Goal: Use online tool/utility: Utilize a website feature to perform a specific function

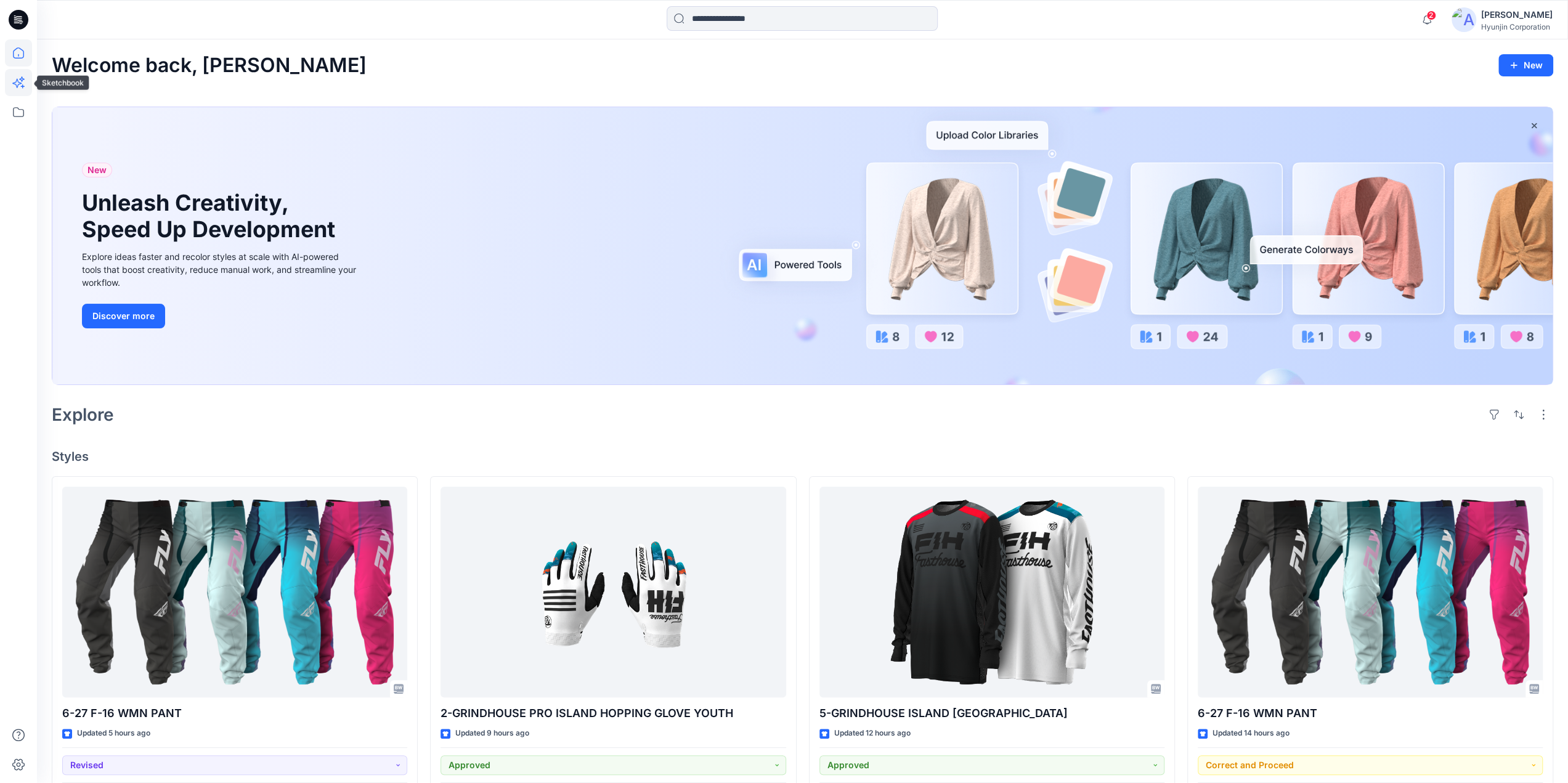
click at [22, 86] on icon at bounding box center [23, 86] width 4 height 4
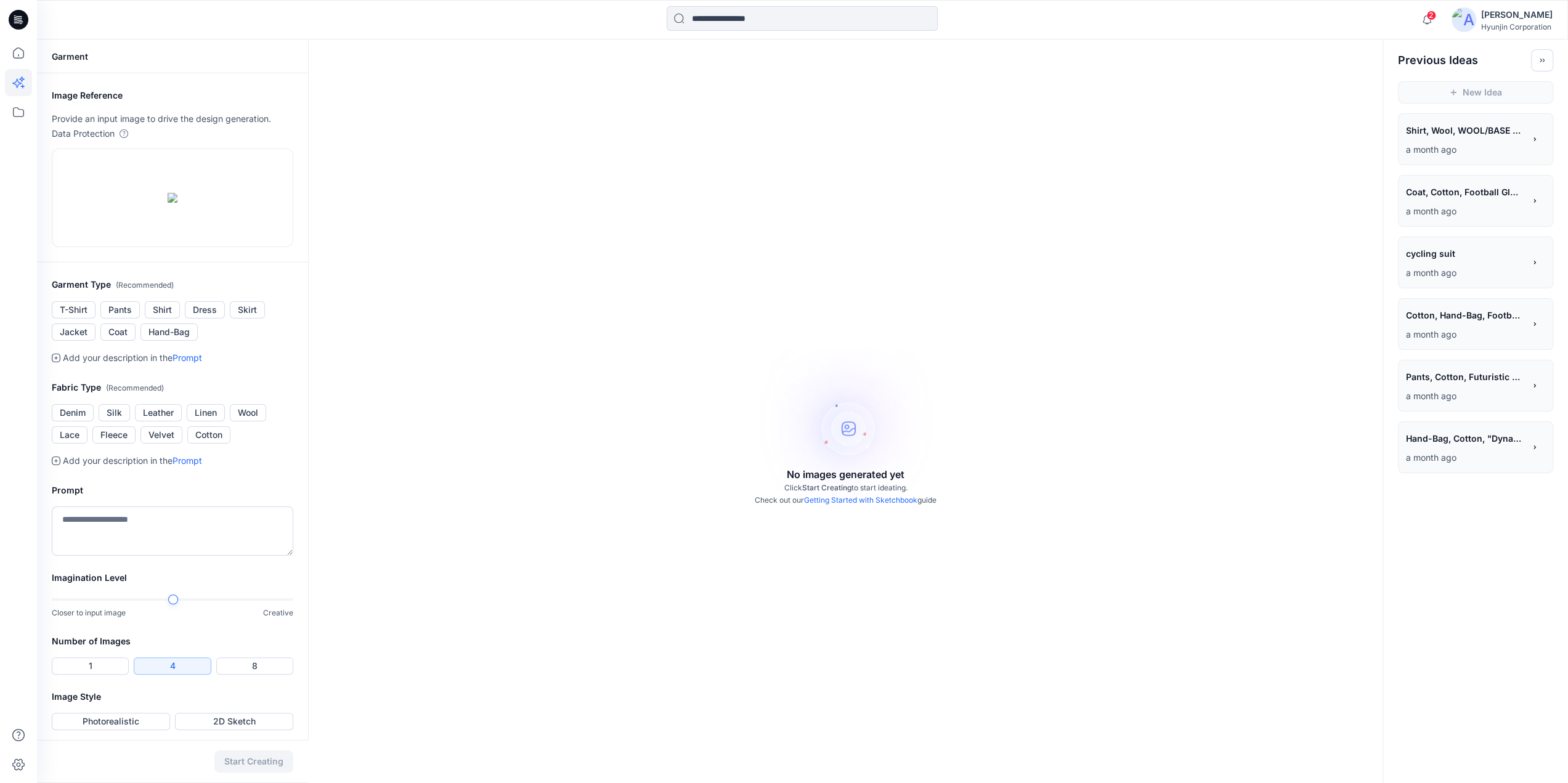
scroll to position [61, 0]
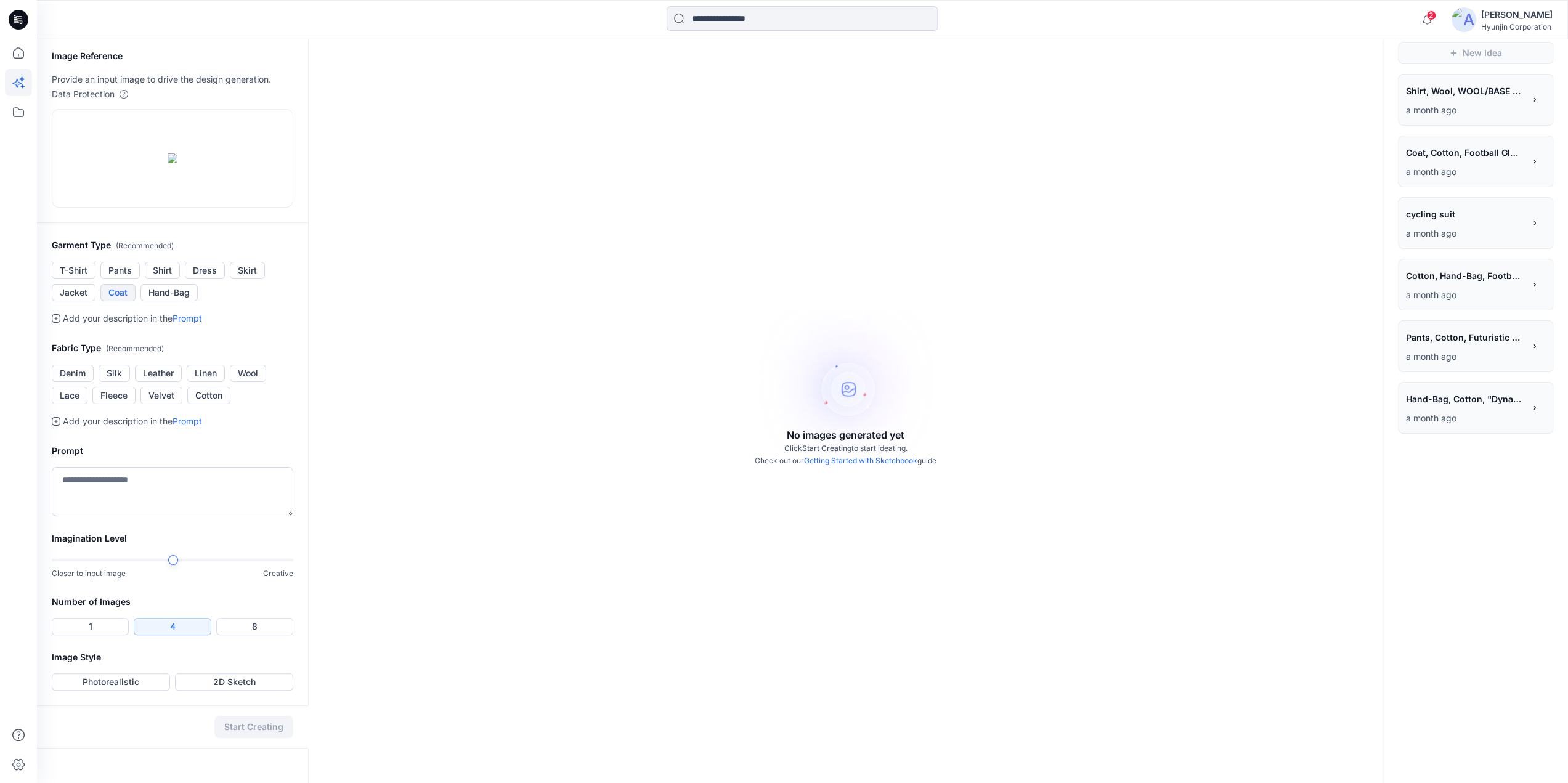
click at [132, 301] on button "Coat" at bounding box center [118, 293] width 35 height 17
click at [210, 404] on button "Cotton" at bounding box center [209, 396] width 43 height 17
click at [235, 564] on div at bounding box center [172, 560] width 242 height 8
click at [127, 691] on button "Photorealistic" at bounding box center [110, 682] width 118 height 17
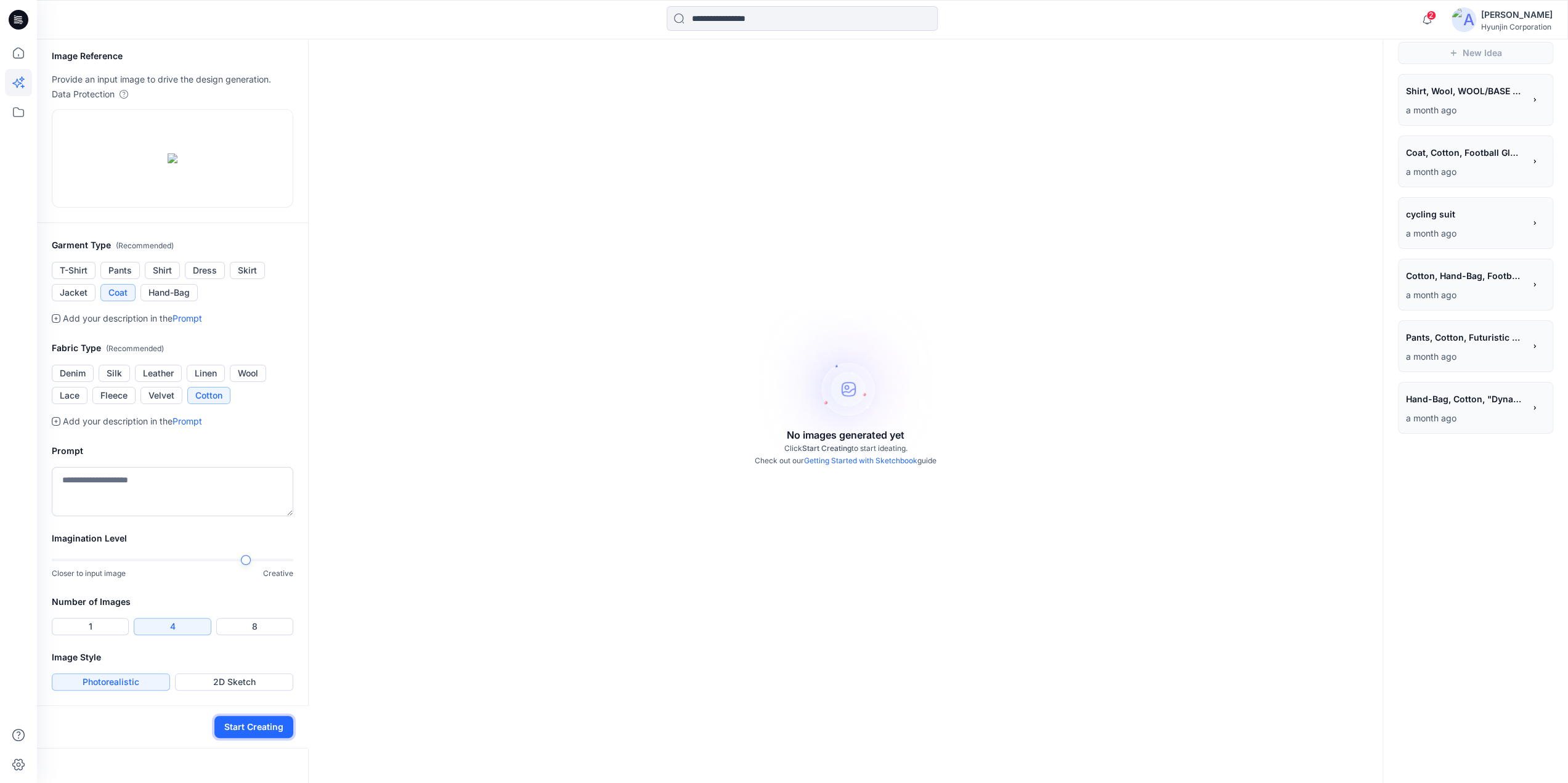
click at [233, 738] on button "Start Creating" at bounding box center [253, 727] width 79 height 22
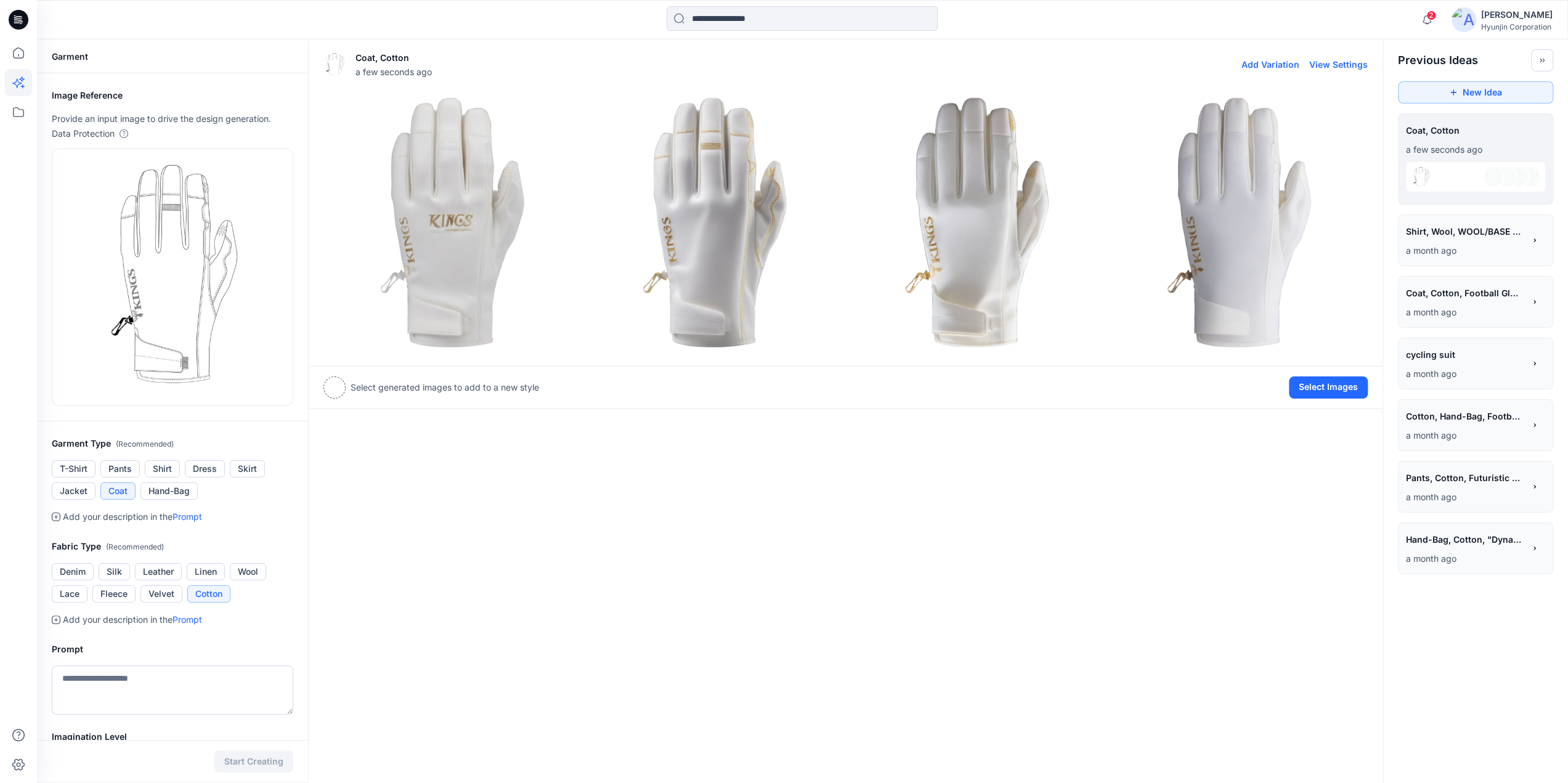
click at [500, 255] on img at bounding box center [452, 222] width 257 height 257
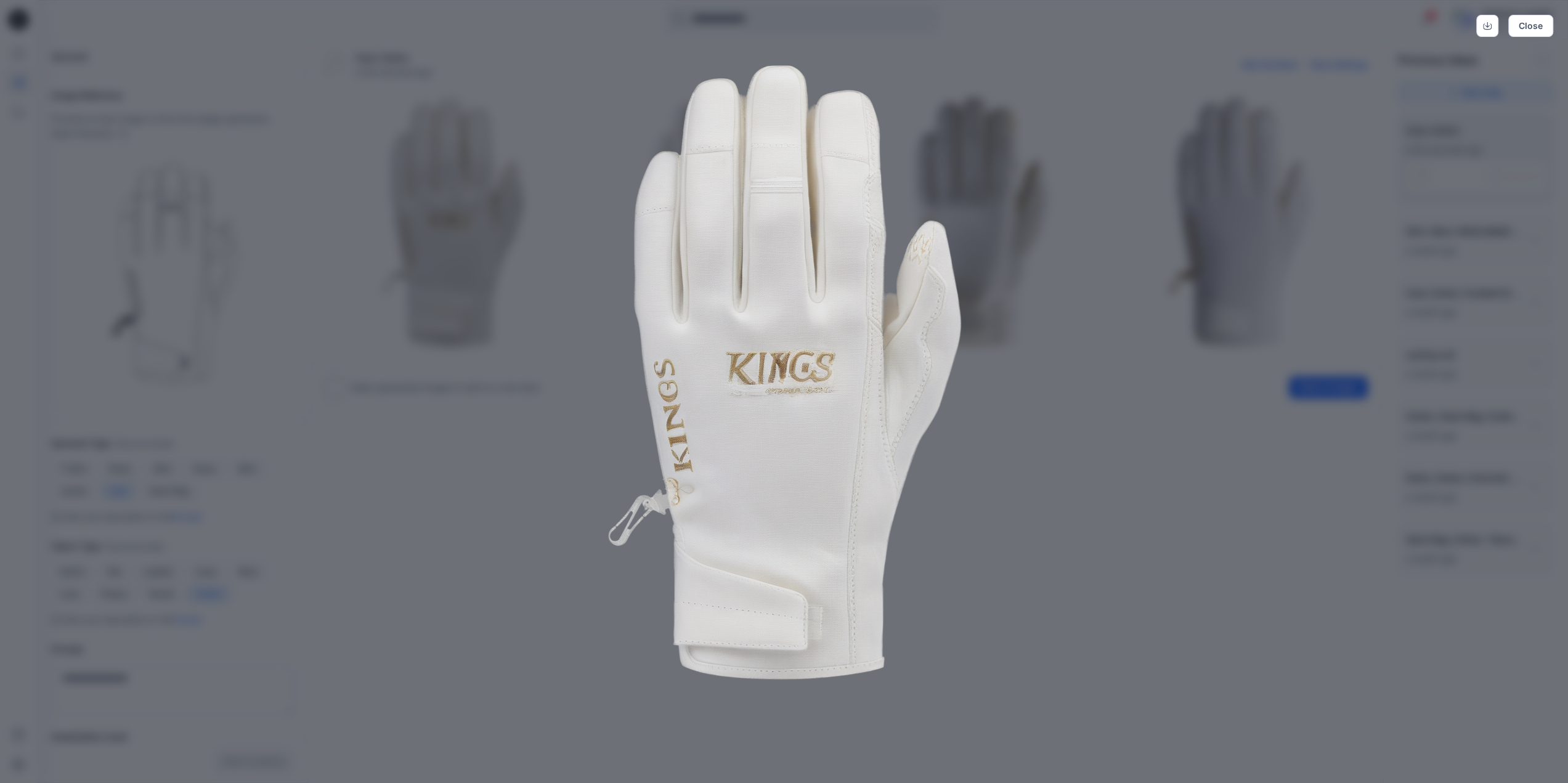
click at [968, 672] on img at bounding box center [784, 372] width 631 height 631
click at [1058, 599] on img at bounding box center [784, 372] width 631 height 631
click at [1194, 494] on div "Close" at bounding box center [784, 391] width 1568 height 783
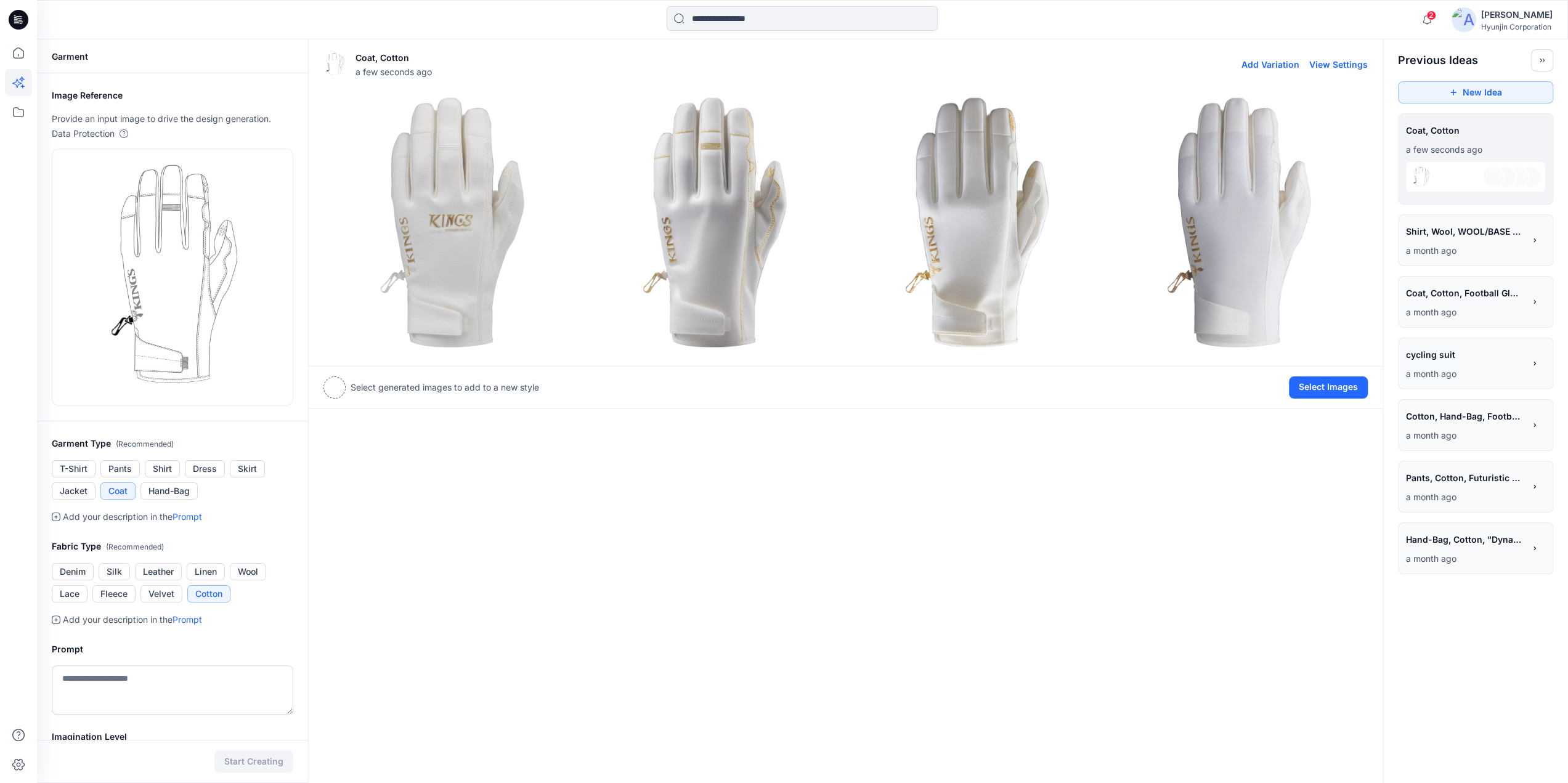
click at [498, 293] on img at bounding box center [452, 222] width 257 height 257
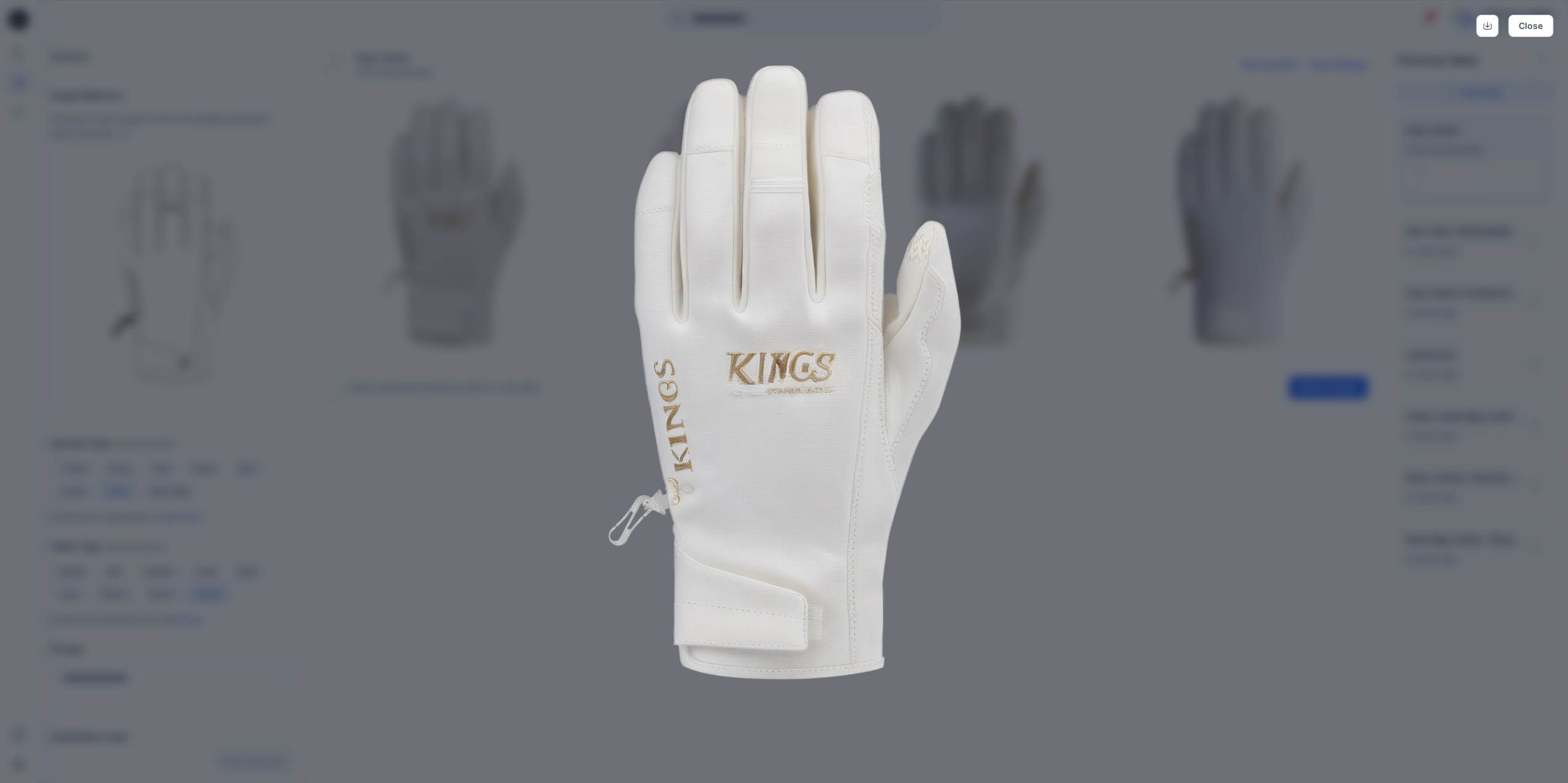
click at [991, 533] on img at bounding box center [784, 372] width 631 height 631
click at [1147, 453] on div "Close" at bounding box center [784, 391] width 1568 height 783
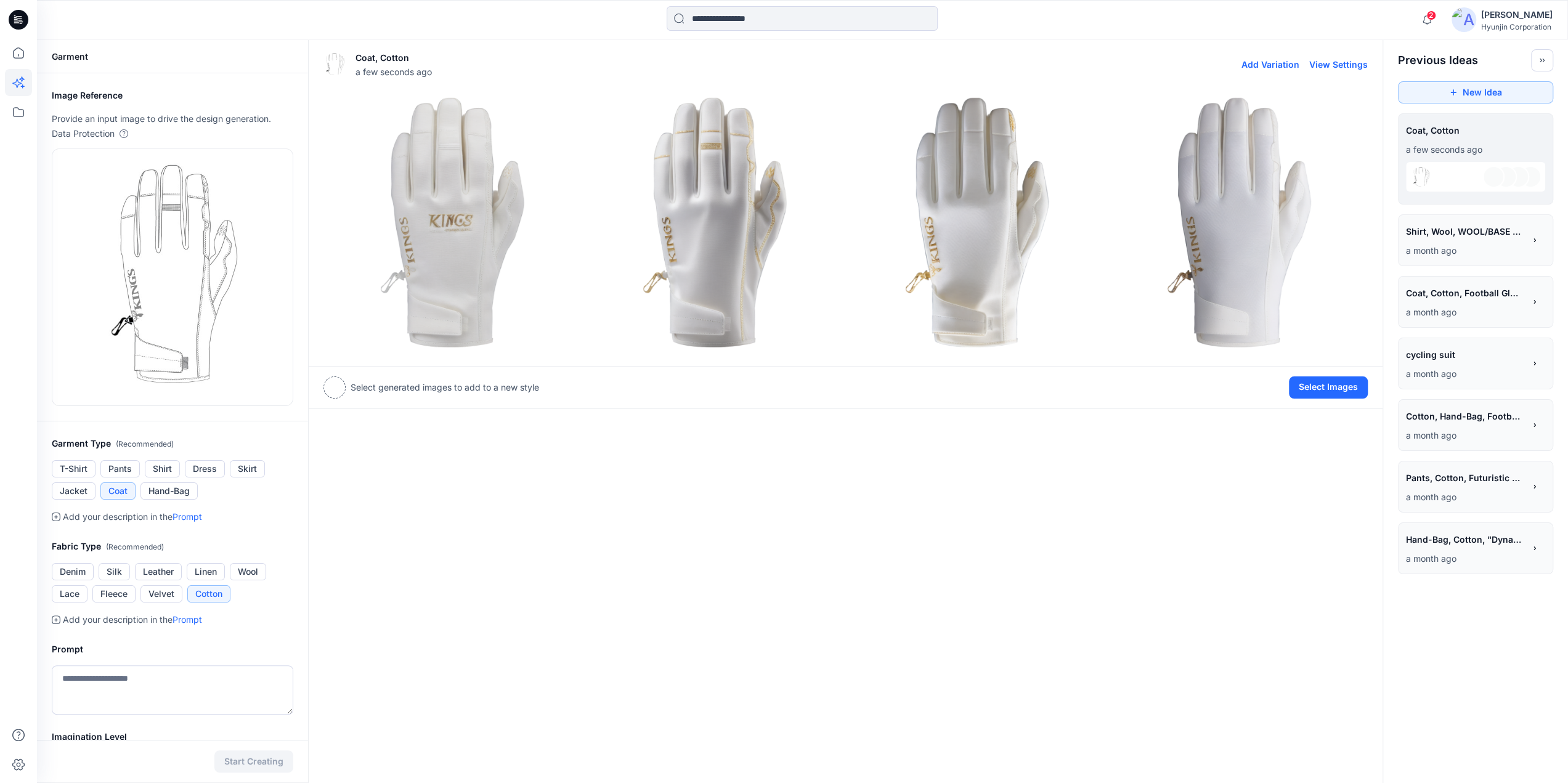
click at [743, 271] on img at bounding box center [714, 222] width 257 height 257
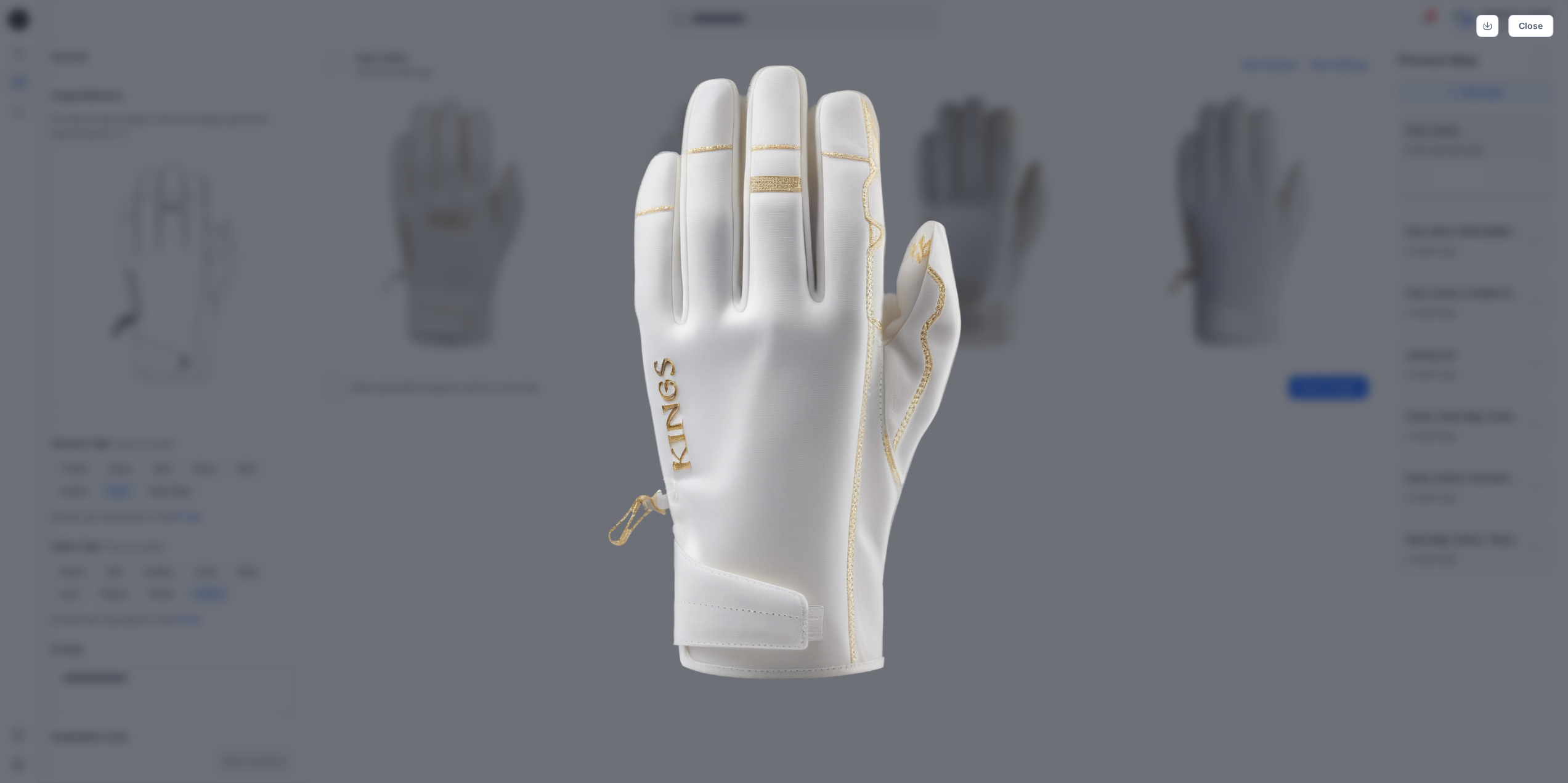
click at [1100, 442] on img at bounding box center [784, 372] width 631 height 631
click at [989, 276] on img at bounding box center [784, 372] width 631 height 631
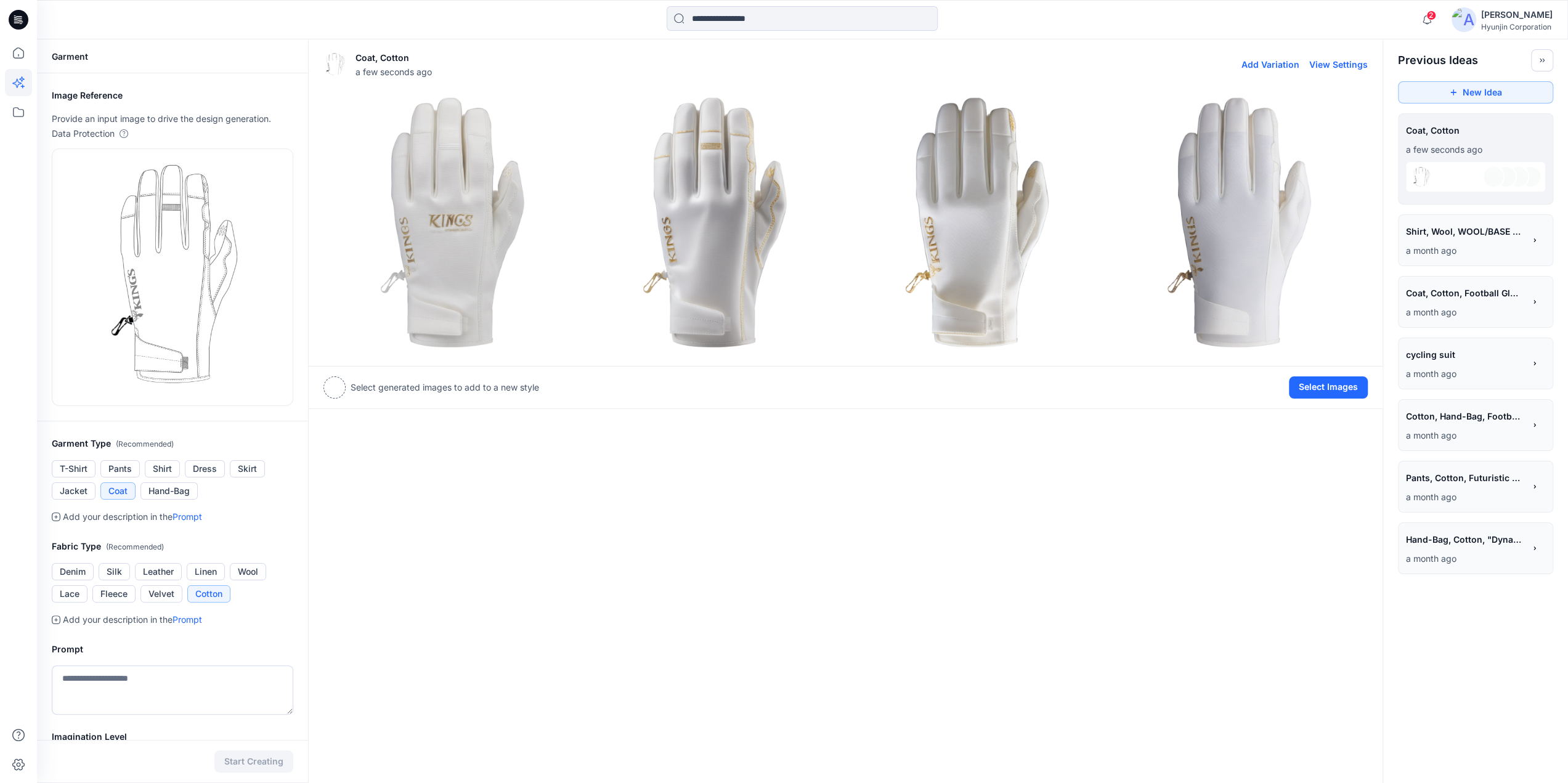
click at [989, 276] on img at bounding box center [977, 222] width 257 height 257
click at [1240, 269] on img at bounding box center [1239, 222] width 257 height 257
click at [453, 312] on img at bounding box center [452, 222] width 257 height 257
click at [476, 253] on img at bounding box center [452, 222] width 257 height 257
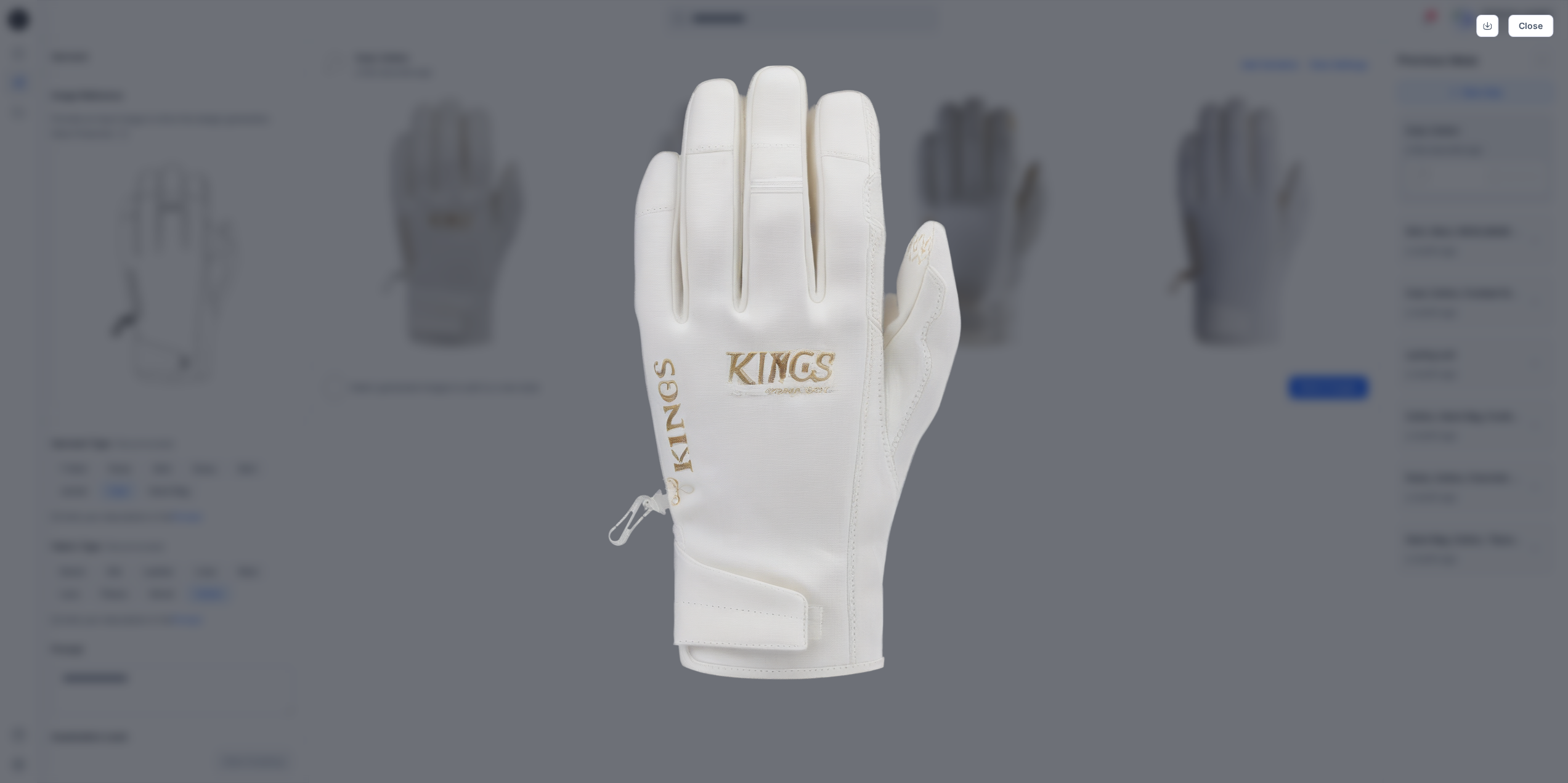
click at [492, 688] on div "Close" at bounding box center [784, 391] width 1568 height 783
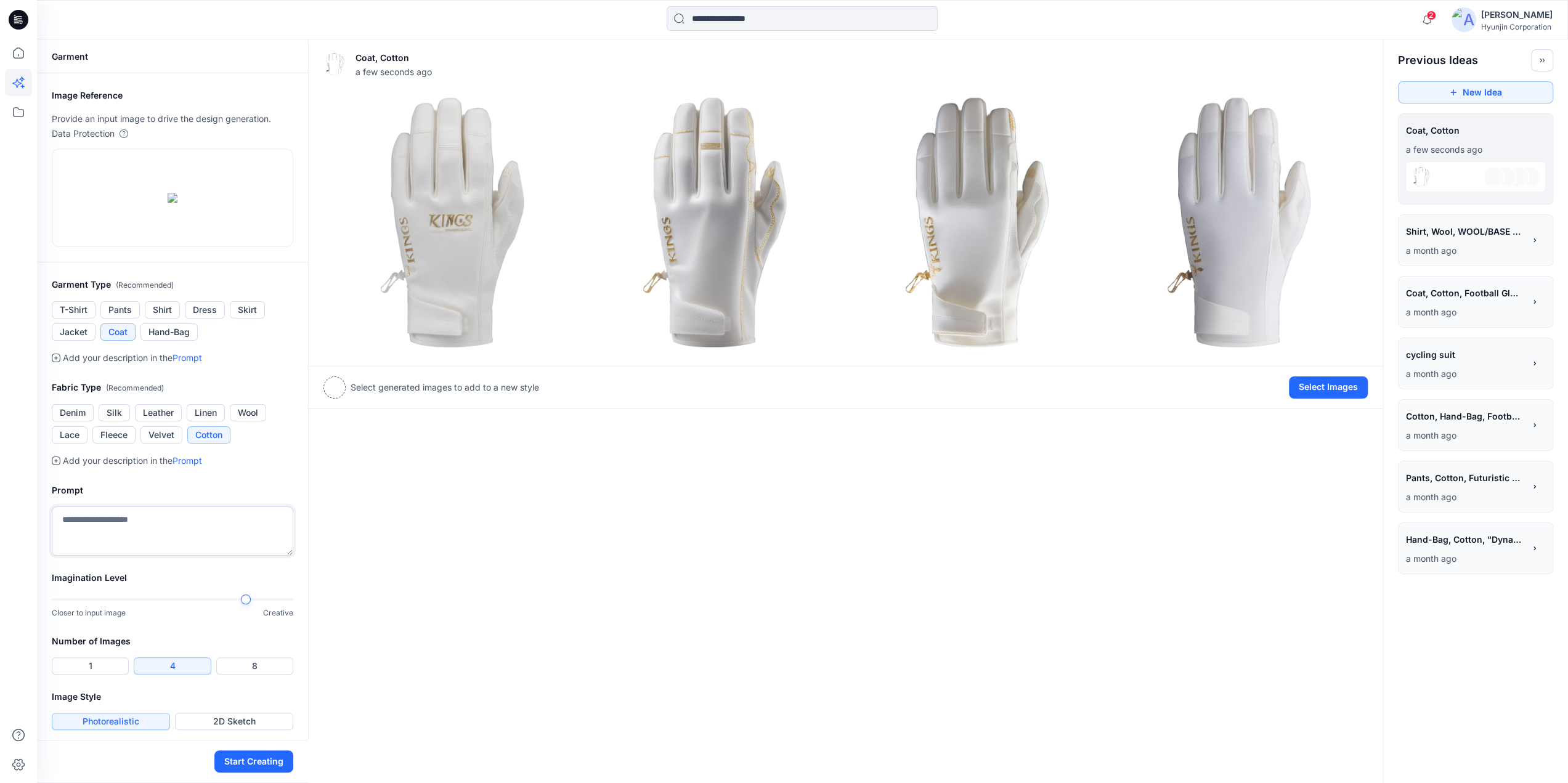
click at [127, 556] on textarea at bounding box center [172, 531] width 242 height 49
paste textarea "**********"
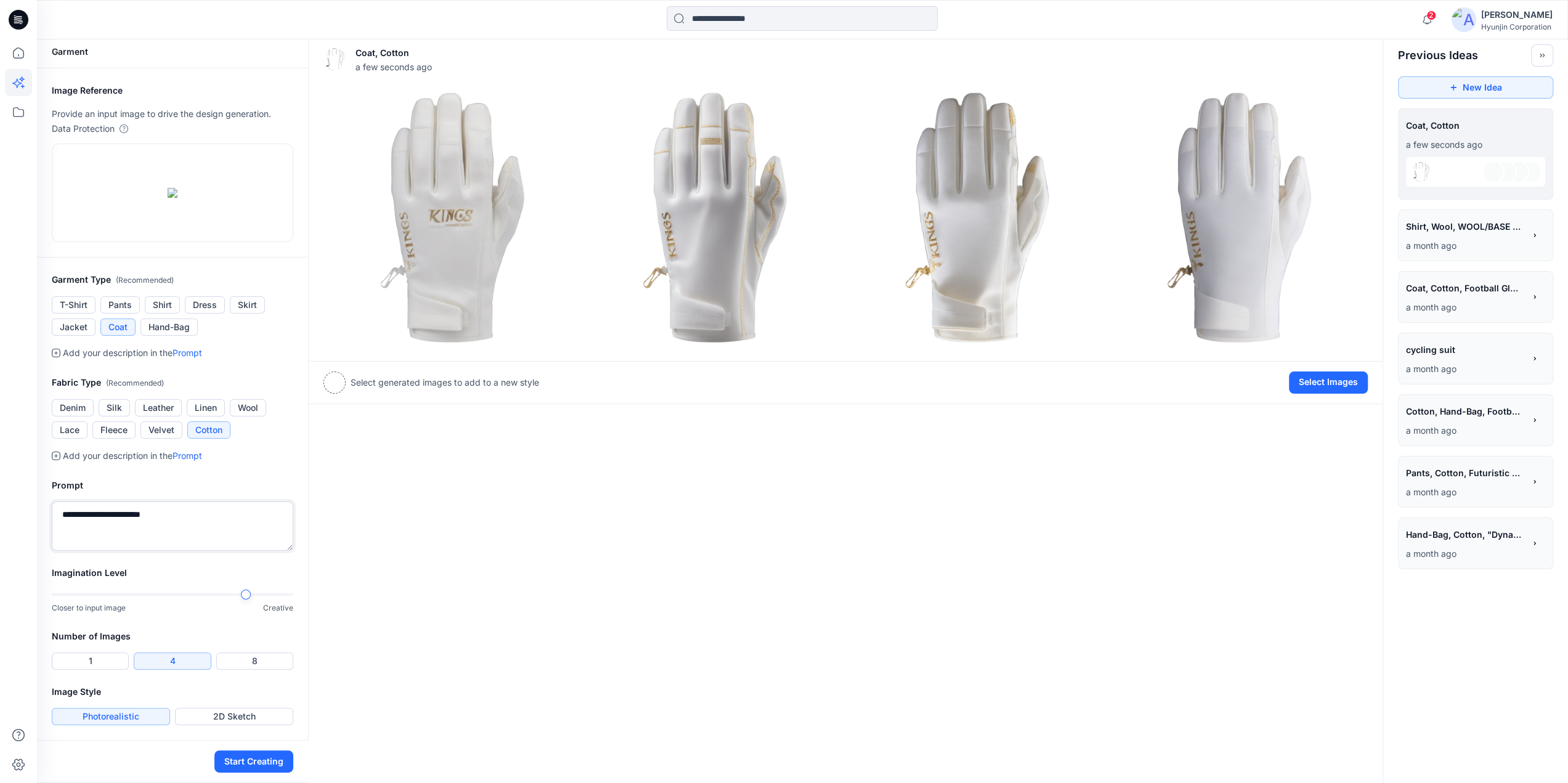
scroll to position [162, 0]
type textarea "**********"
click at [254, 759] on button "Start Creating" at bounding box center [253, 761] width 79 height 22
